Goal: Information Seeking & Learning: Learn about a topic

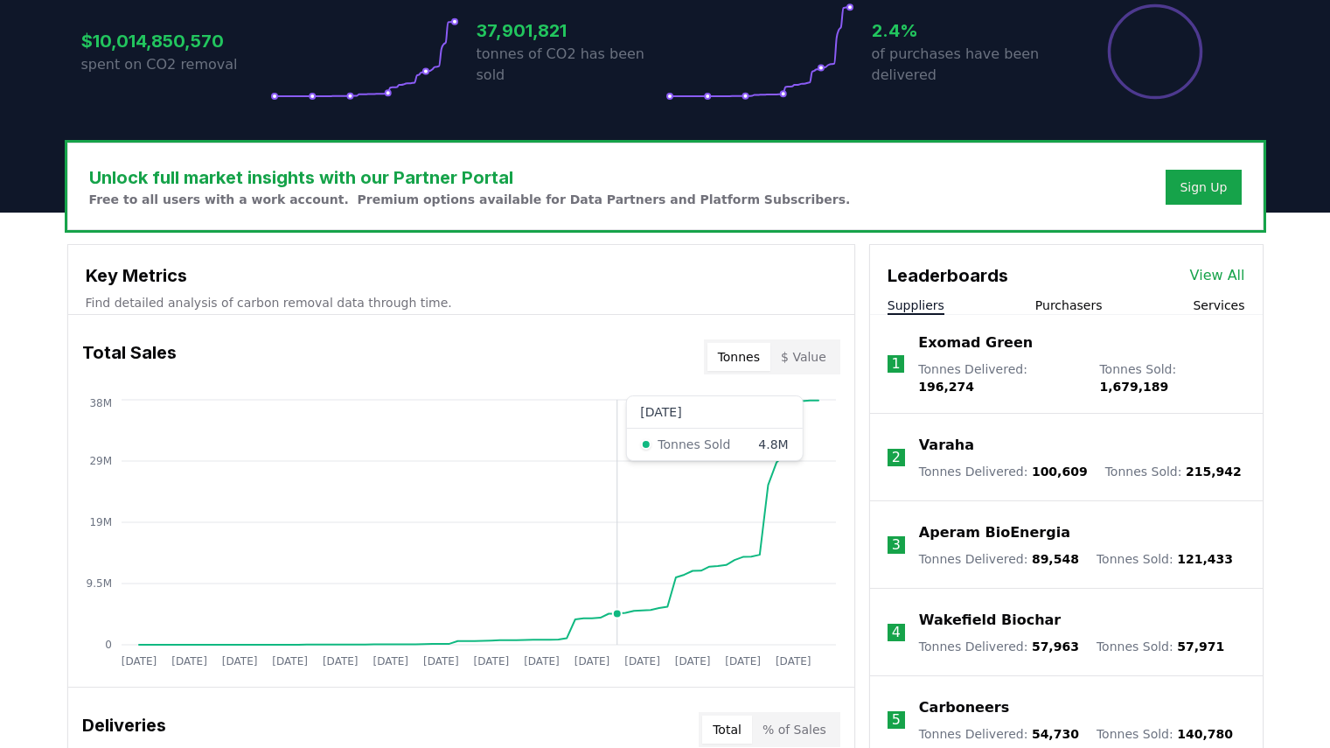
scroll to position [399, 0]
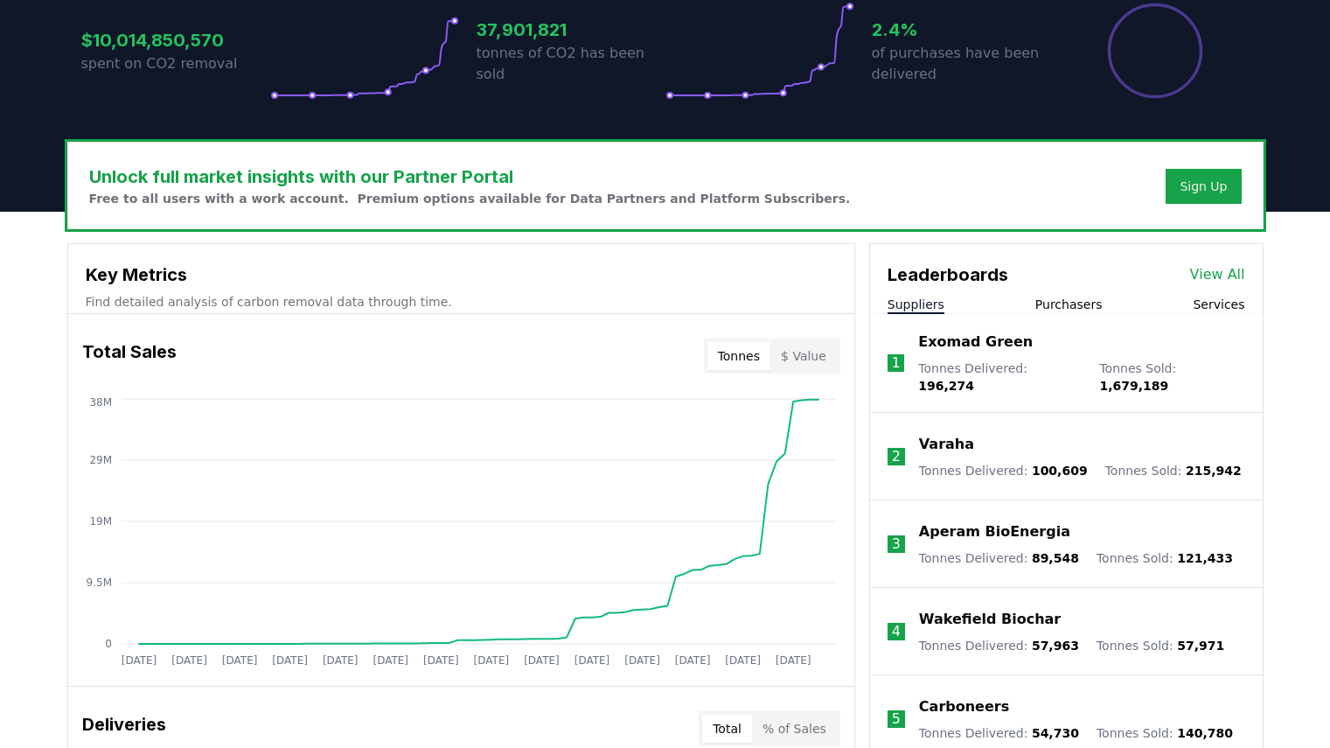
click at [975, 344] on p "Exomad Green" at bounding box center [975, 341] width 115 height 21
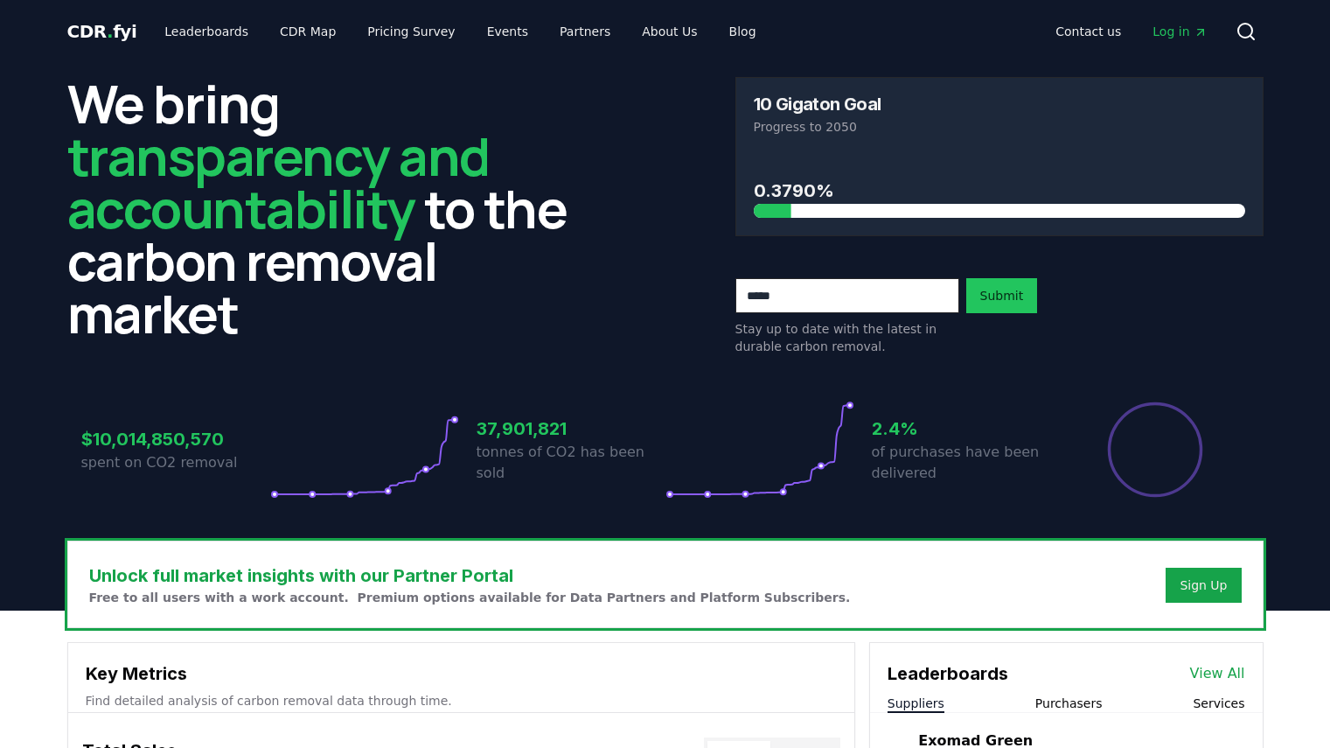
scroll to position [1, 0]
